Goal: Navigation & Orientation: Understand site structure

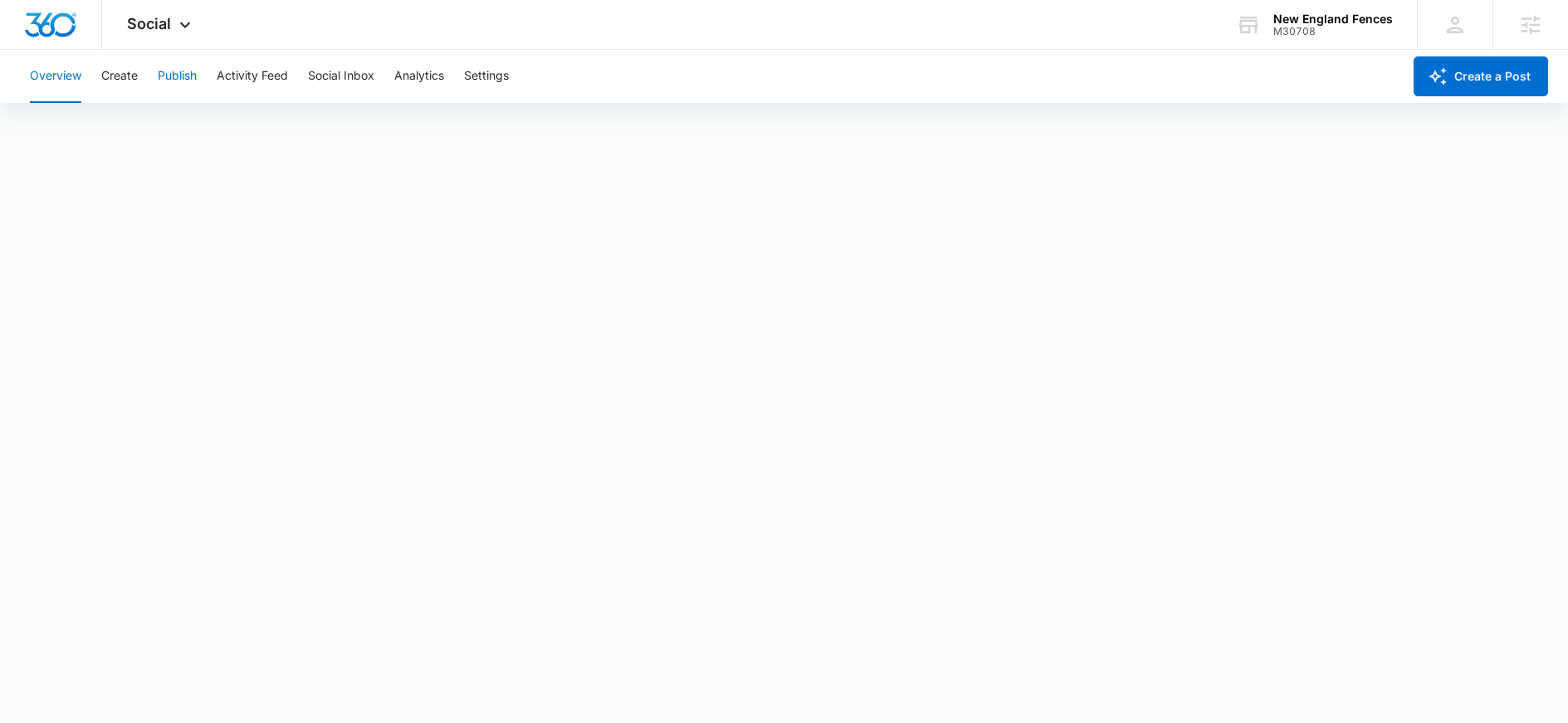
click at [160, 79] on button "Publish" at bounding box center [177, 77] width 39 height 53
click at [257, 79] on button "Activity Feed" at bounding box center [252, 77] width 71 height 53
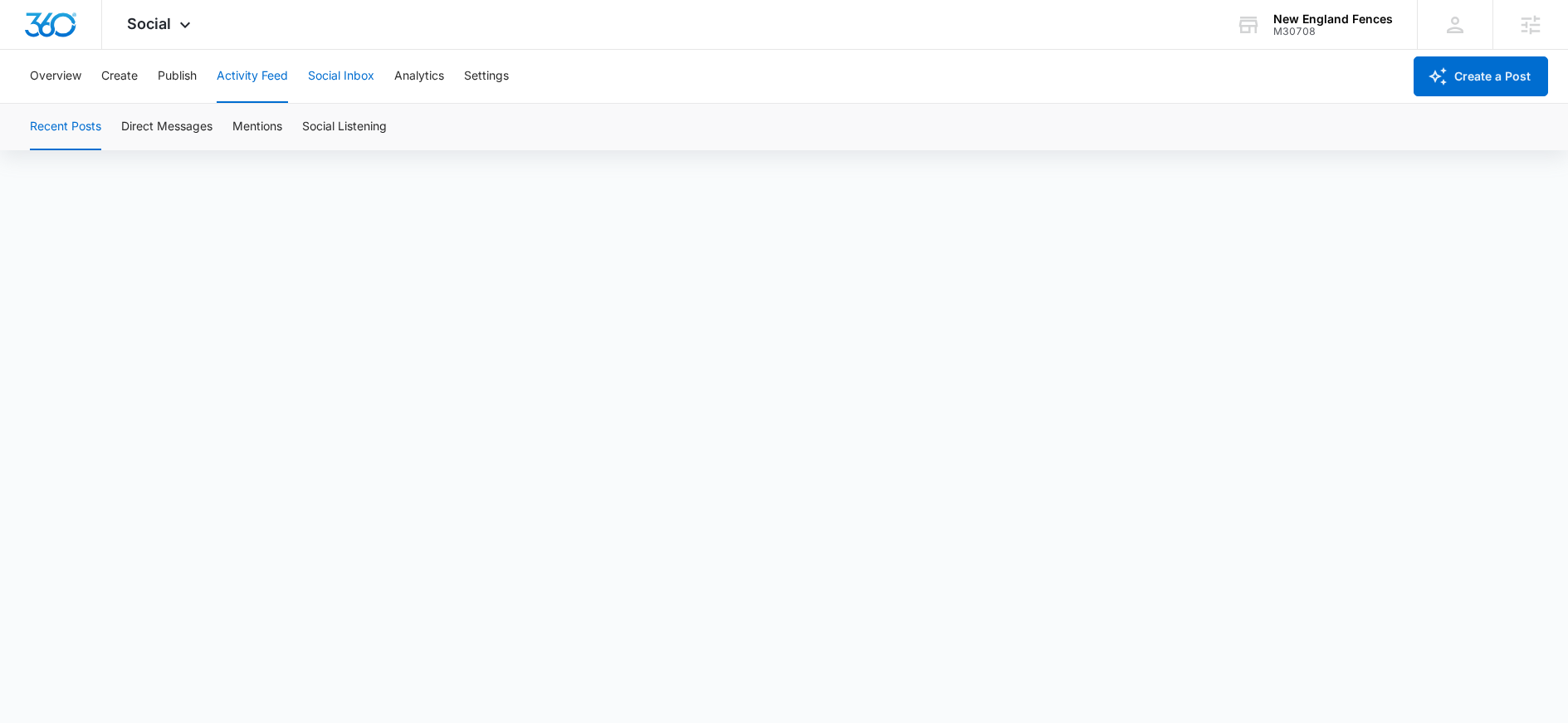
click at [348, 80] on button "Social Inbox" at bounding box center [341, 77] width 66 height 53
click at [416, 79] on button "Analytics" at bounding box center [419, 77] width 50 height 53
click at [503, 75] on button "Settings" at bounding box center [487, 77] width 45 height 53
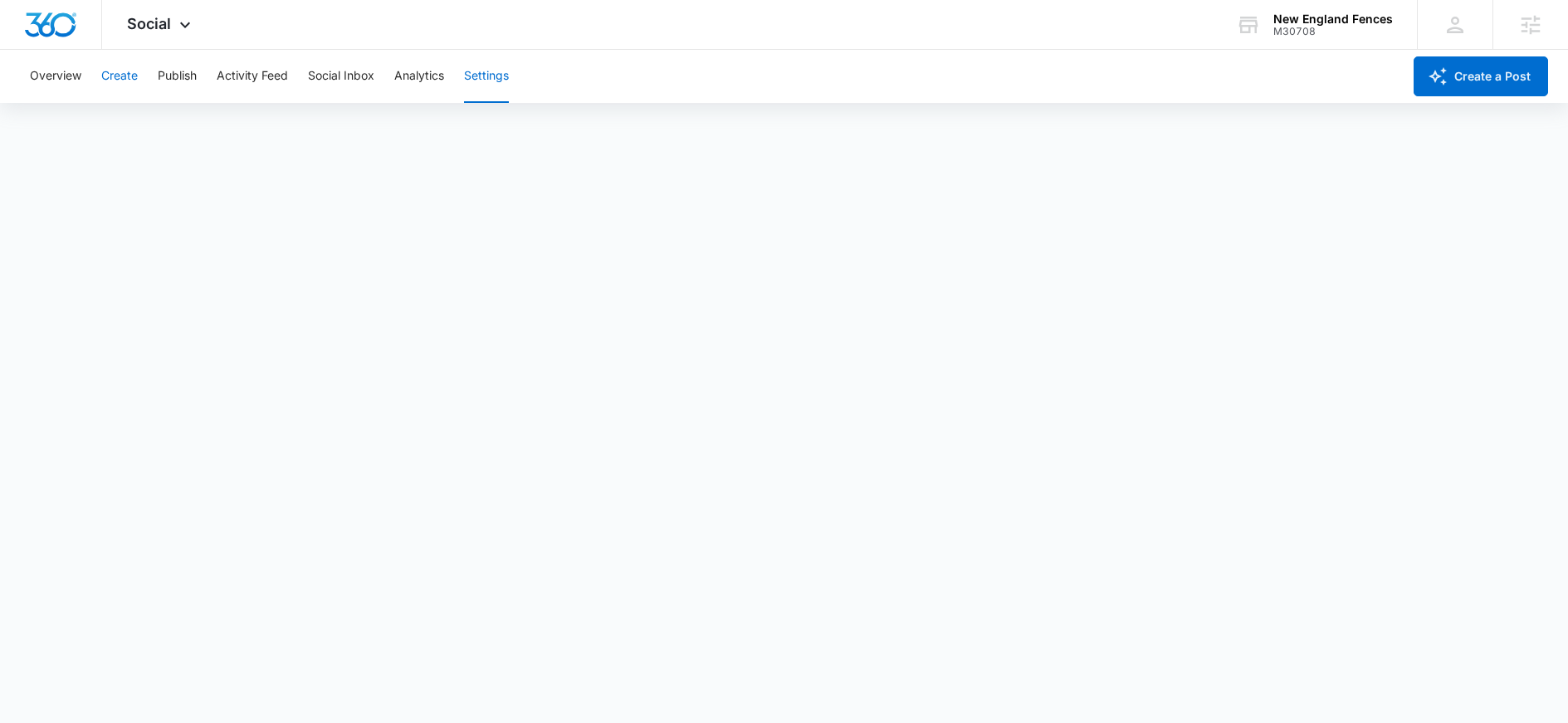
click at [129, 82] on button "Create" at bounding box center [119, 77] width 36 height 53
click at [167, 137] on button "Approvals" at bounding box center [163, 126] width 55 height 46
